Goal: Task Accomplishment & Management: Manage account settings

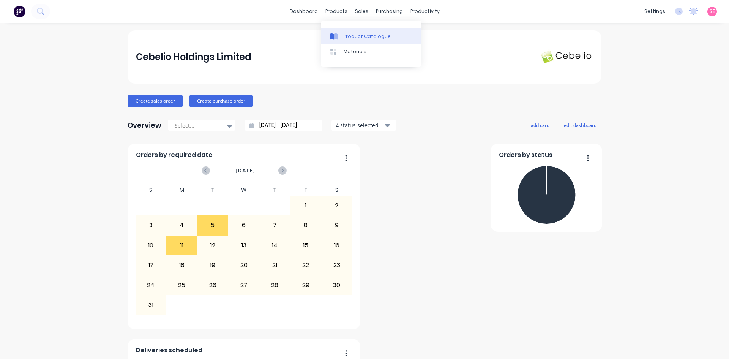
click at [338, 33] on div at bounding box center [335, 36] width 11 height 7
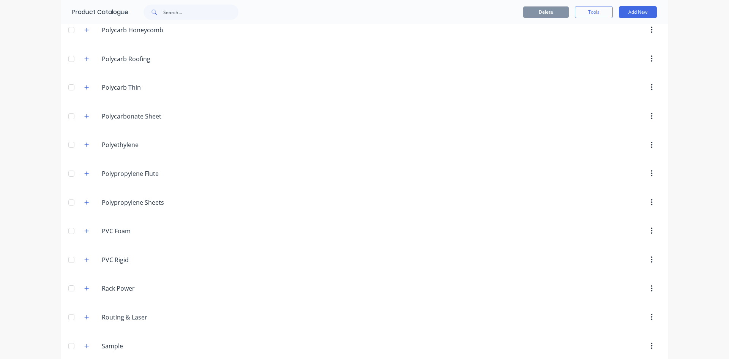
scroll to position [1671, 0]
click at [85, 206] on button "button" at bounding box center [86, 202] width 9 height 9
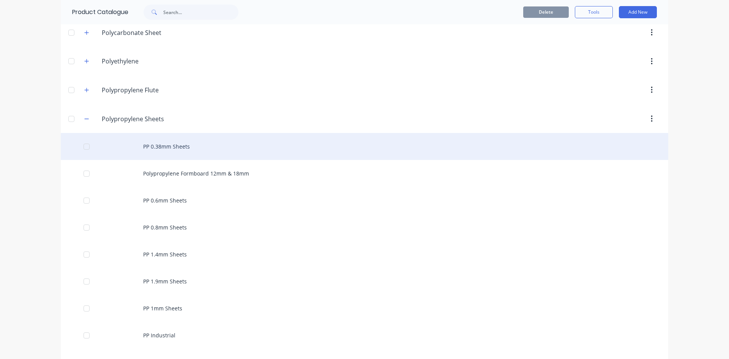
scroll to position [1785, 0]
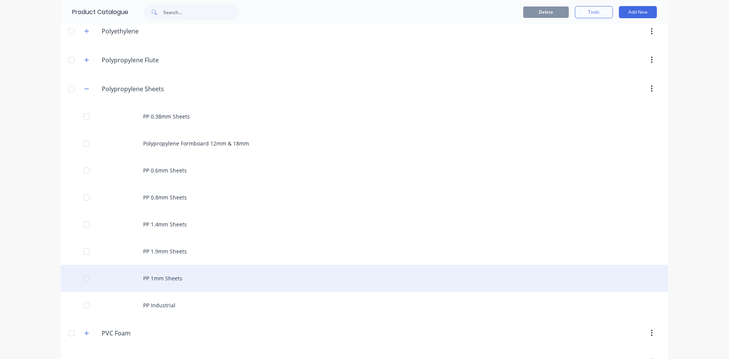
click at [173, 274] on div "PP 1mm Sheets" at bounding box center [365, 278] width 608 height 27
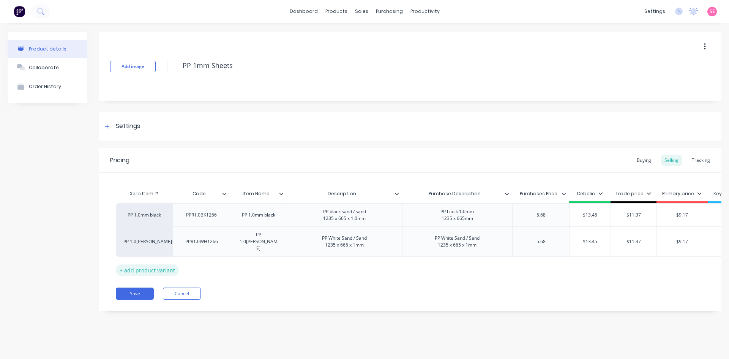
click at [160, 264] on div "+ add product variant" at bounding box center [147, 270] width 63 height 12
type textarea "x"
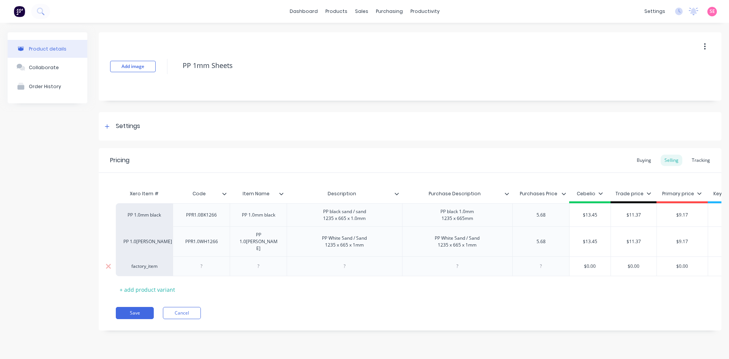
click at [203, 261] on div at bounding box center [202, 266] width 38 height 10
drag, startPoint x: 261, startPoint y: 258, endPoint x: 300, endPoint y: 264, distance: 40.3
click at [261, 263] on div at bounding box center [259, 268] width 38 height 10
type textarea "x"
paste div
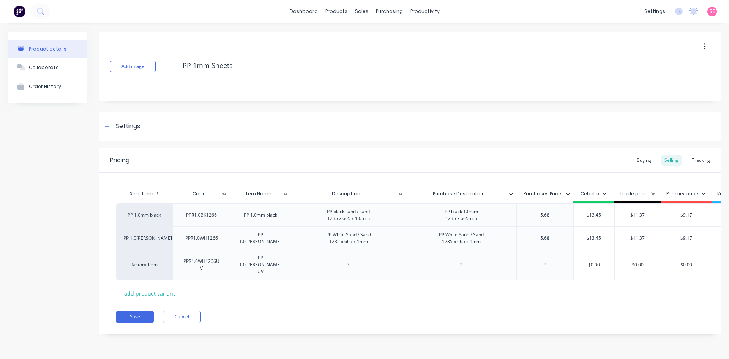
type textarea "x"
paste div
type textarea "x"
paste div
type textarea "x"
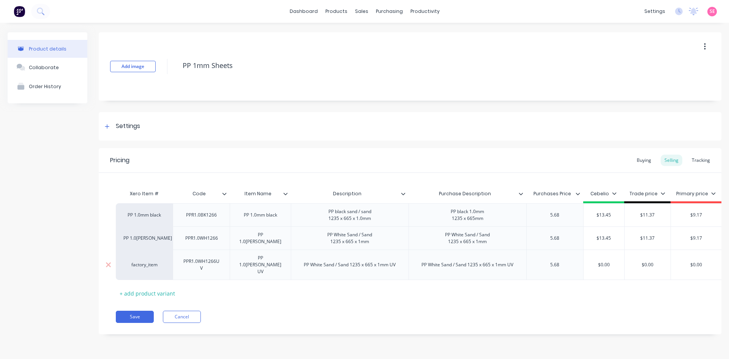
type input "$0.00"
drag, startPoint x: 614, startPoint y: 262, endPoint x: 573, endPoint y: 264, distance: 41.5
click at [580, 264] on div "factory_item PPR1.0WH1266UV PP 1.0[PERSON_NAME] UV PP White Sand / Sand 1235 x …" at bounding box center [493, 265] width 754 height 30
type textarea "x"
type input "13"
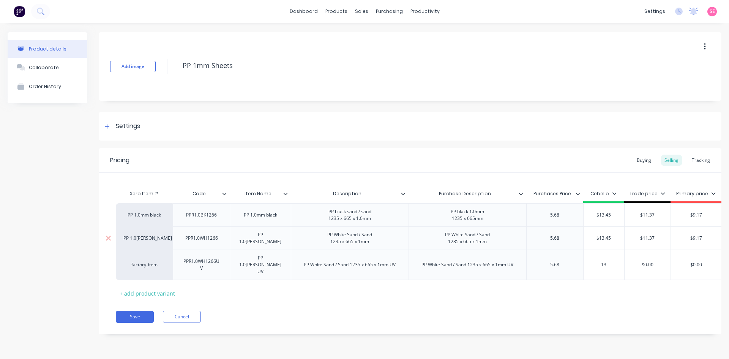
type textarea "x"
type input "13.45"
type textarea "x"
type input "13.45"
drag, startPoint x: 661, startPoint y: 262, endPoint x: 608, endPoint y: 270, distance: 53.1
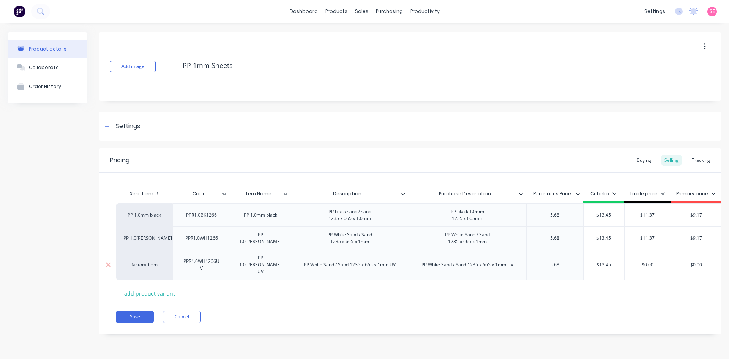
click at [610, 268] on div "factory_item PPR1.0WH1266UV PP 1.0[PERSON_NAME] UV PP White Sand / Sand 1235 x …" at bounding box center [493, 265] width 754 height 30
type input "1"
type textarea "x"
type input "11"
type textarea "x"
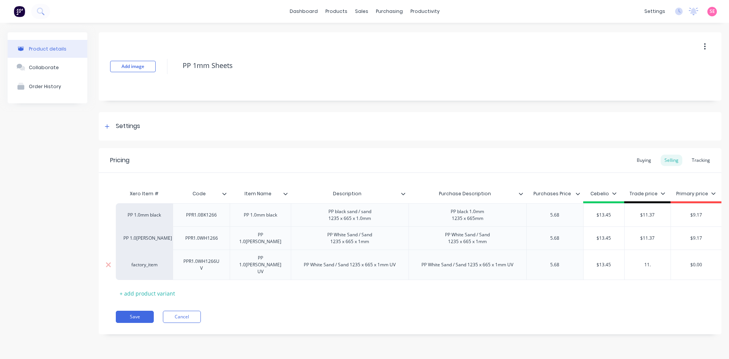
type input "11.3"
type textarea "x"
type input "11.37"
type textarea "x"
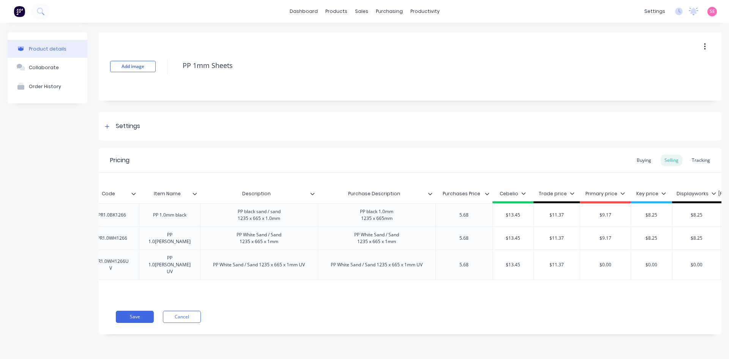
scroll to position [0, 112]
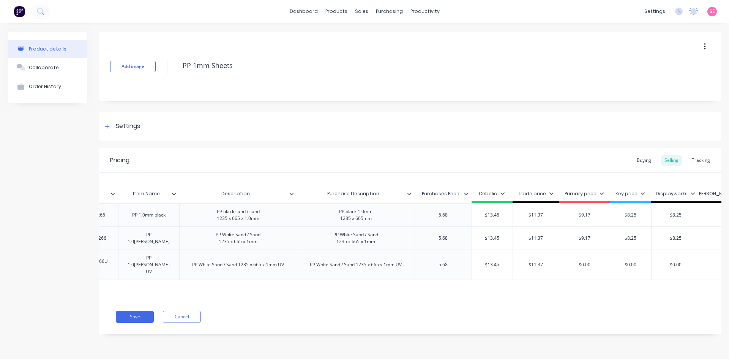
type input "11.37"
type input "$0.00"
drag, startPoint x: 579, startPoint y: 262, endPoint x: 548, endPoint y: 272, distance: 31.7
click at [549, 270] on div "factory_item PPR1.0WH1266UV PP 1.0[PERSON_NAME] UV PP White Sand / Sand 1235 x …" at bounding box center [381, 265] width 754 height 30
type textarea "x"
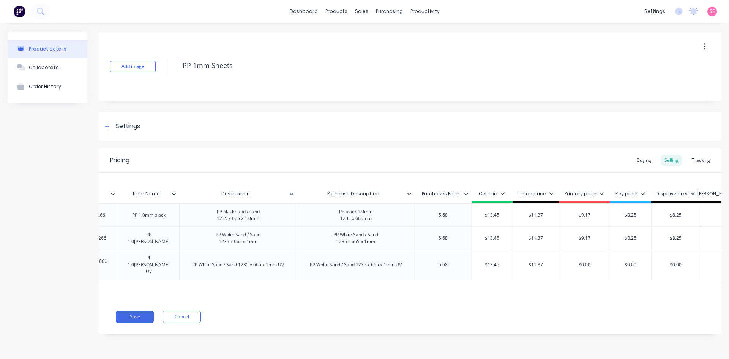
type input "9"
type textarea "x"
type input "9.1"
type textarea "x"
type input "9.17"
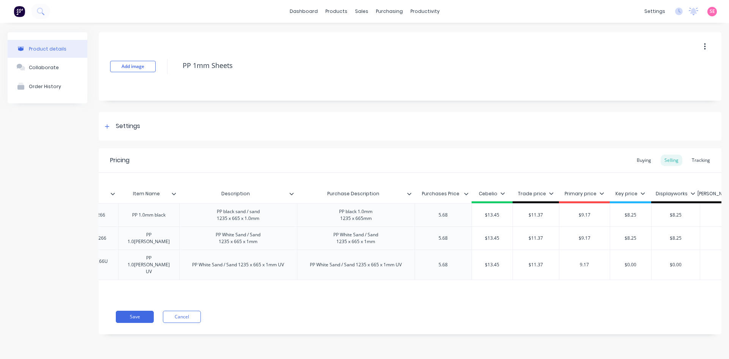
type textarea "x"
type input "9.17"
drag, startPoint x: 642, startPoint y: 259, endPoint x: 601, endPoint y: 265, distance: 40.7
click at [606, 263] on div "factory_item PPR1.0WH1266UV PP 1.0[PERSON_NAME] UV PP White Sand / Sand 1235 x …" at bounding box center [381, 265] width 754 height 30
type input "8"
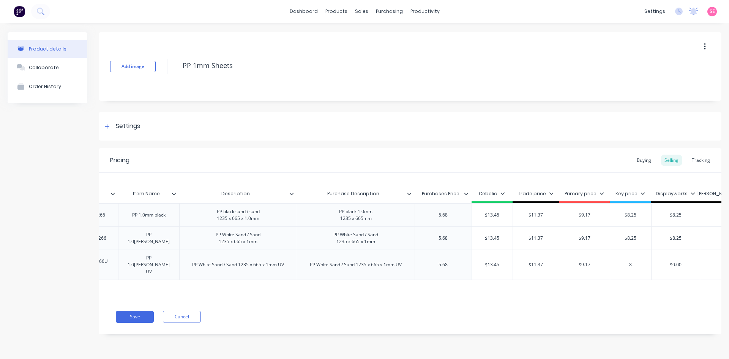
type textarea "x"
type input "8."
type textarea "x"
type input "8.2"
type textarea "x"
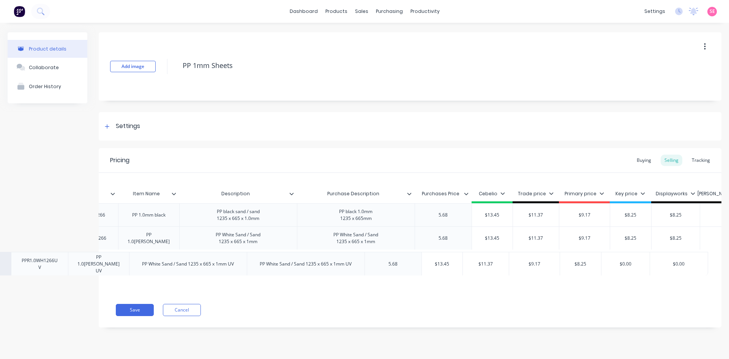
drag, startPoint x: 685, startPoint y: 257, endPoint x: 637, endPoint y: 262, distance: 47.8
click at [639, 260] on div "Xero Item # Code Item Name Description Purchase Description Purchases Price Ceb…" at bounding box center [410, 233] width 623 height 120
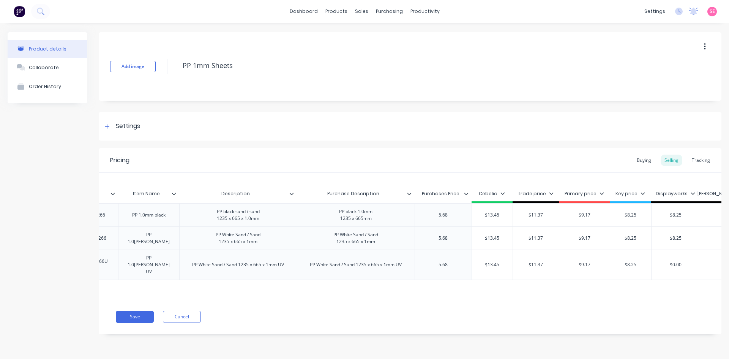
type input "8.25"
type input "$0.00"
drag, startPoint x: 684, startPoint y: 264, endPoint x: 635, endPoint y: 267, distance: 48.7
click at [635, 267] on div "factory_item PPR1.0WH1266UV PP 1.0[PERSON_NAME] UV PP White Sand / Sand 1235 x …" at bounding box center [381, 265] width 754 height 30
type textarea "x"
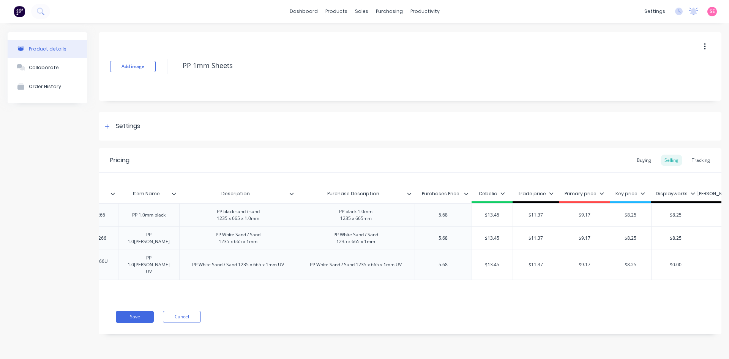
type input "8"
type textarea "x"
type input "8."
type textarea "x"
type input "8.2"
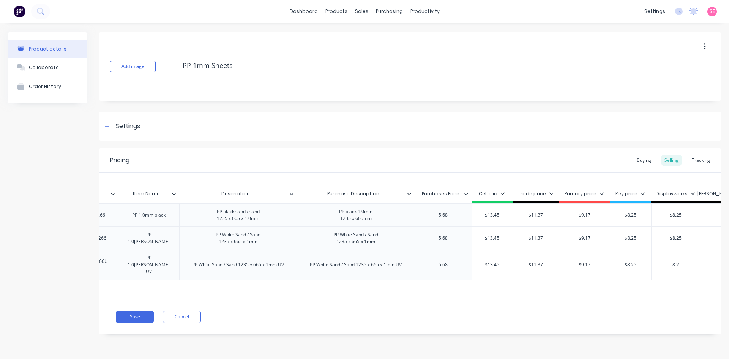
type textarea "x"
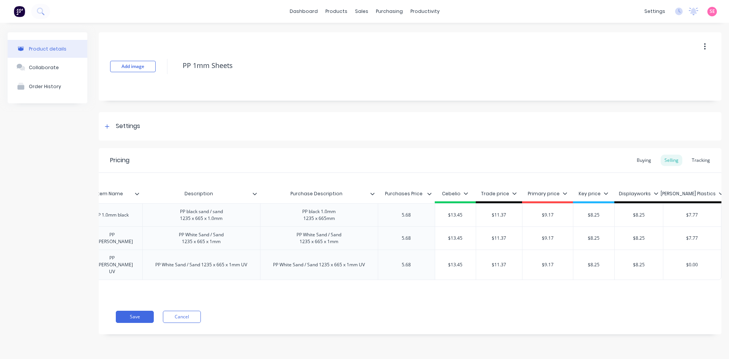
type input "8.25"
type input "$0.00"
drag, startPoint x: 667, startPoint y: 266, endPoint x: 656, endPoint y: 269, distance: 12.2
click at [659, 267] on div "factory_item PPR1.0WH1266UV PP 1.0[PERSON_NAME] UV PP White Sand / Sand 1235 x …" at bounding box center [344, 265] width 754 height 30
type textarea "x"
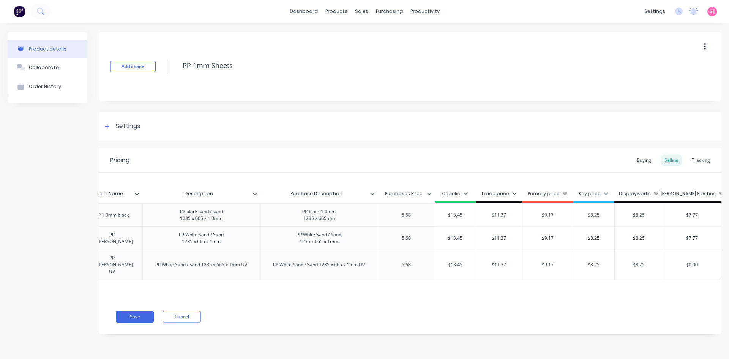
type input "7"
type textarea "x"
type input "7.7"
type textarea "x"
type input "7.77"
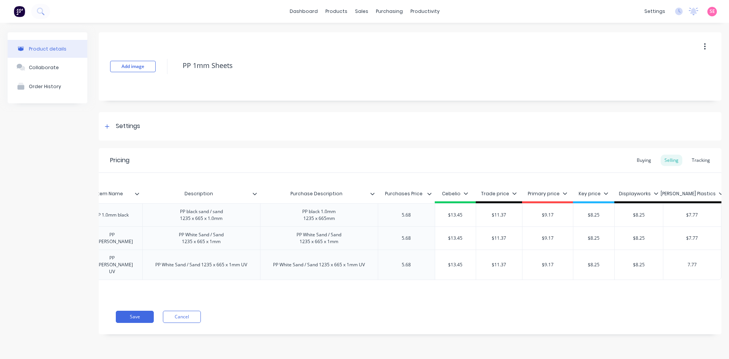
type textarea "x"
type input "7.77"
click at [638, 286] on div "Xero Item # Code Item Name Description Purchase Description Purchases Price Ceb…" at bounding box center [410, 236] width 623 height 126
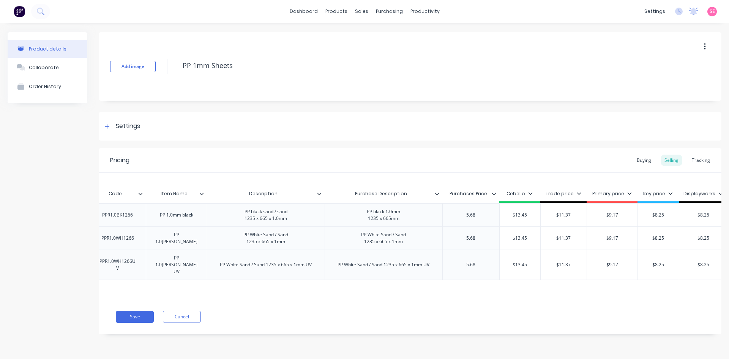
scroll to position [0, 0]
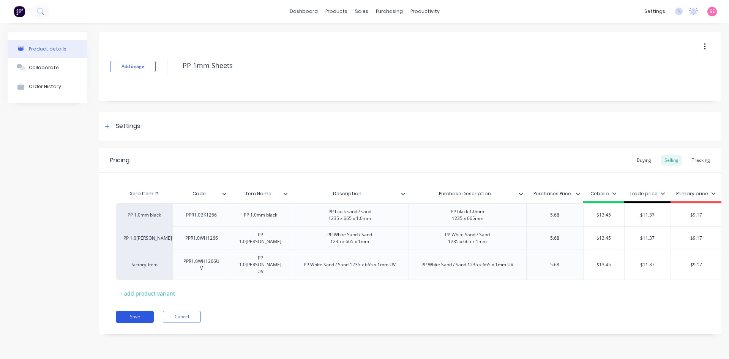
click at [132, 314] on button "Save" at bounding box center [135, 317] width 38 height 12
type textarea "x"
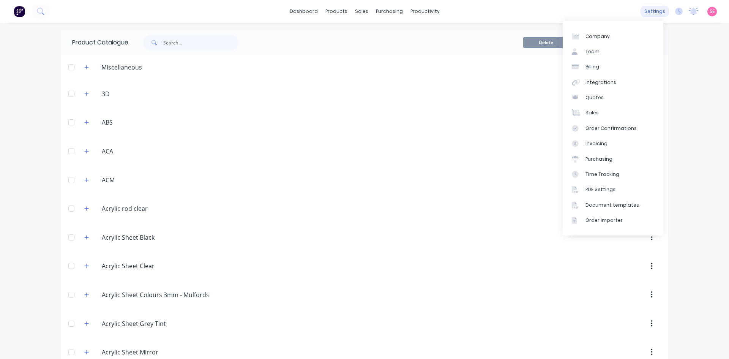
click at [660, 13] on div "settings" at bounding box center [655, 11] width 28 height 11
click at [607, 82] on div "Integrations" at bounding box center [601, 82] width 31 height 7
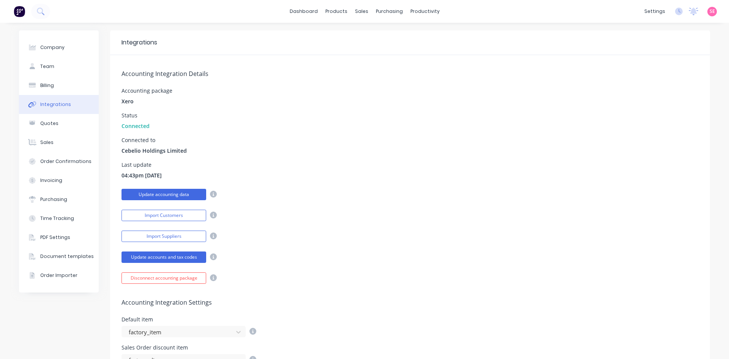
click at [169, 199] on button "Update accounting data" at bounding box center [164, 194] width 85 height 11
click at [306, 9] on link "dashboard" at bounding box center [304, 11] width 36 height 11
